Goal: Find contact information: Find contact information

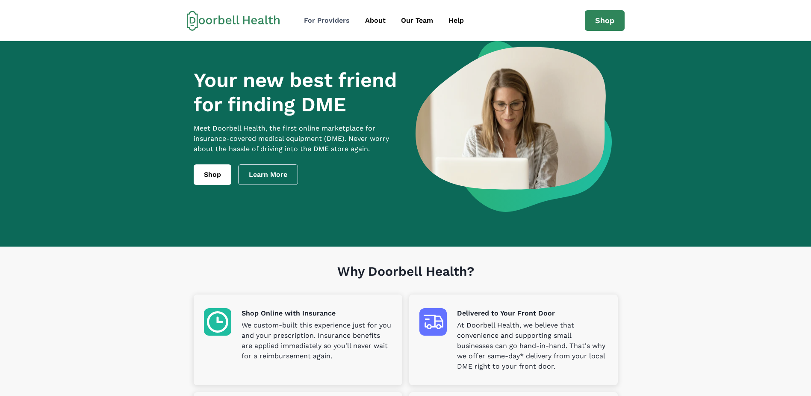
click at [346, 21] on div "For Providers" at bounding box center [327, 20] width 46 height 10
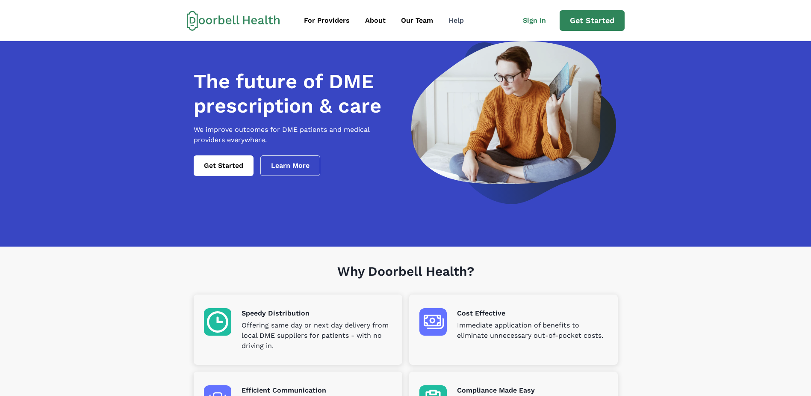
click at [451, 19] on div "Help" at bounding box center [456, 20] width 15 height 10
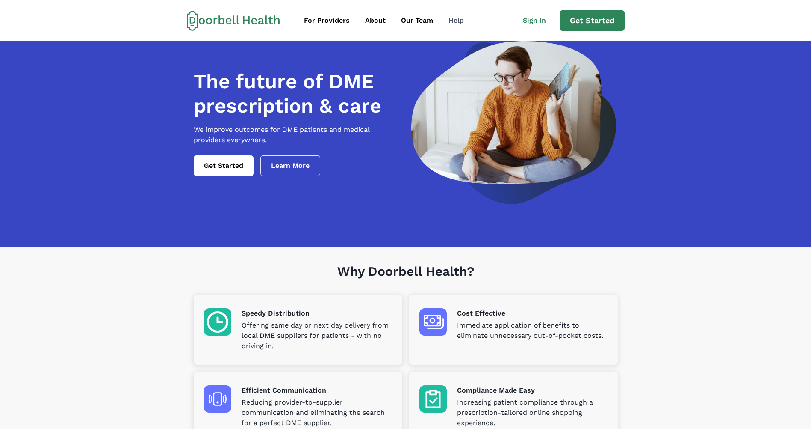
click at [459, 22] on div "Help" at bounding box center [456, 20] width 15 height 10
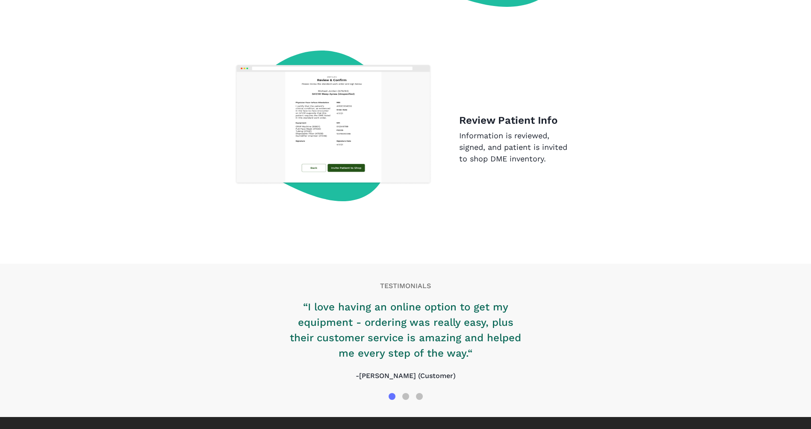
scroll to position [1268, 0]
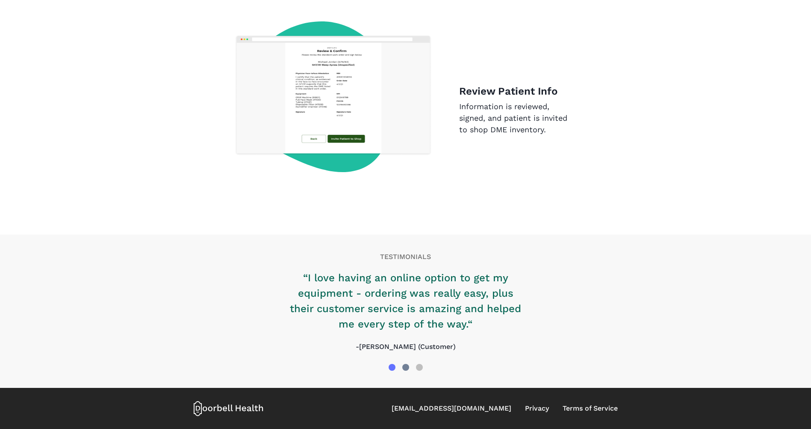
click at [403, 368] on div at bounding box center [405, 367] width 7 height 7
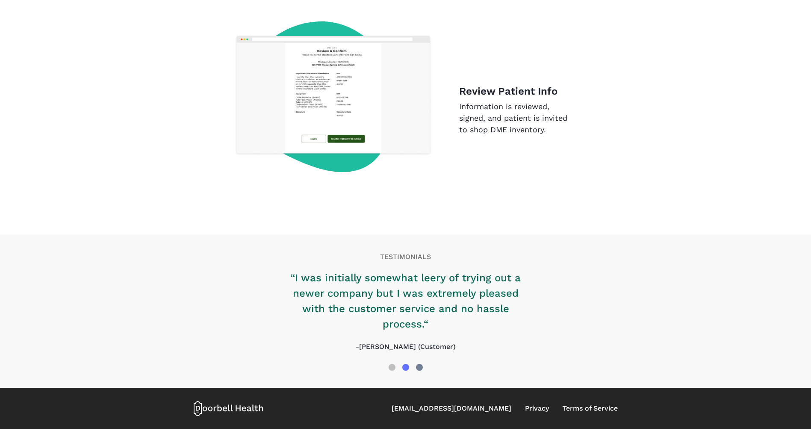
click at [417, 364] on div at bounding box center [420, 367] width 14 height 14
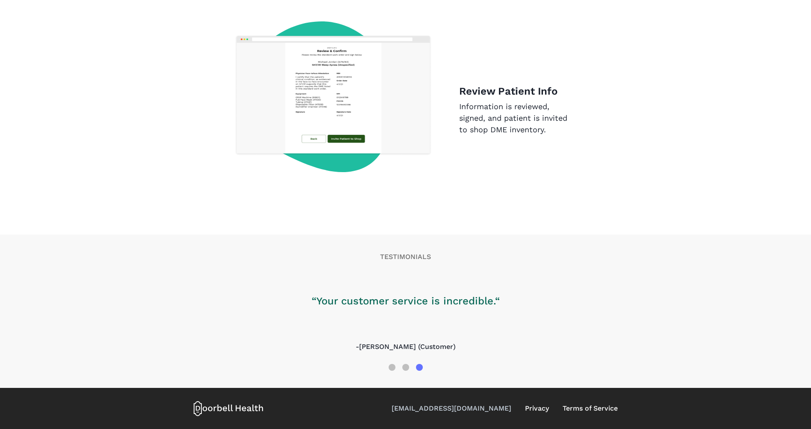
click at [498, 395] on link "[EMAIL_ADDRESS][DOMAIN_NAME]" at bounding box center [452, 408] width 120 height 10
